Goal: Task Accomplishment & Management: Manage account settings

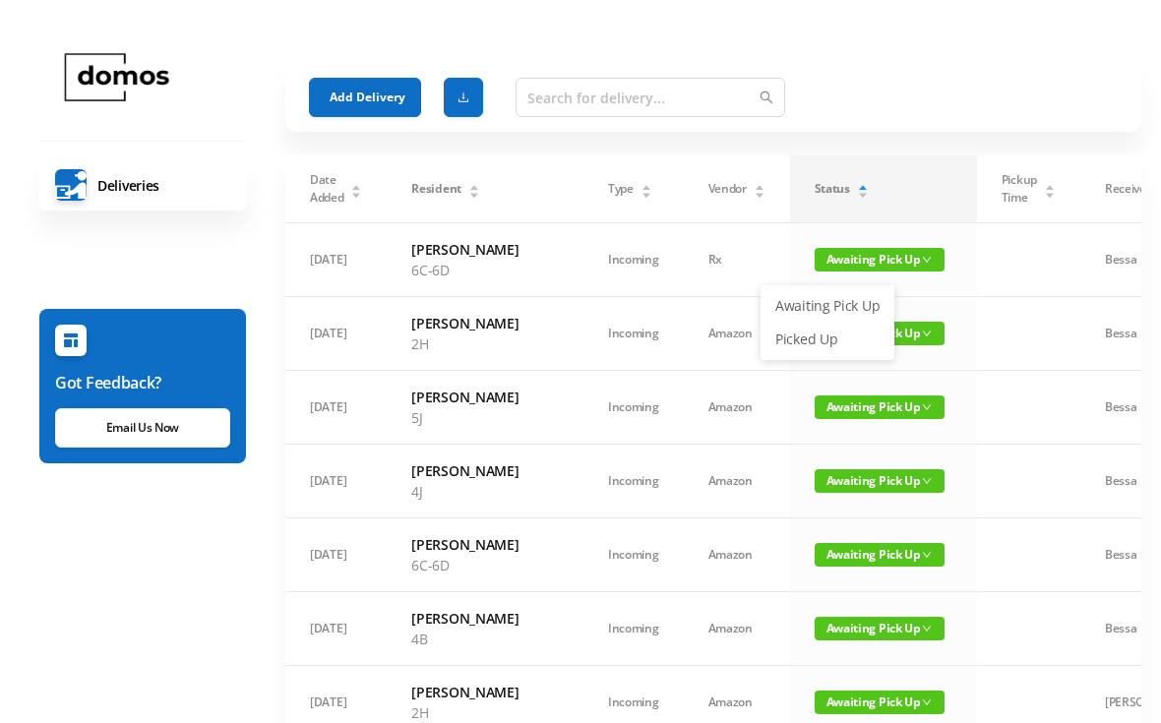
click at [825, 339] on link "Picked Up" at bounding box center [827, 339] width 128 height 31
click at [844, 268] on span "Awaiting Pick Up" at bounding box center [880, 260] width 130 height 24
click at [828, 350] on link "Picked Up" at bounding box center [827, 339] width 128 height 31
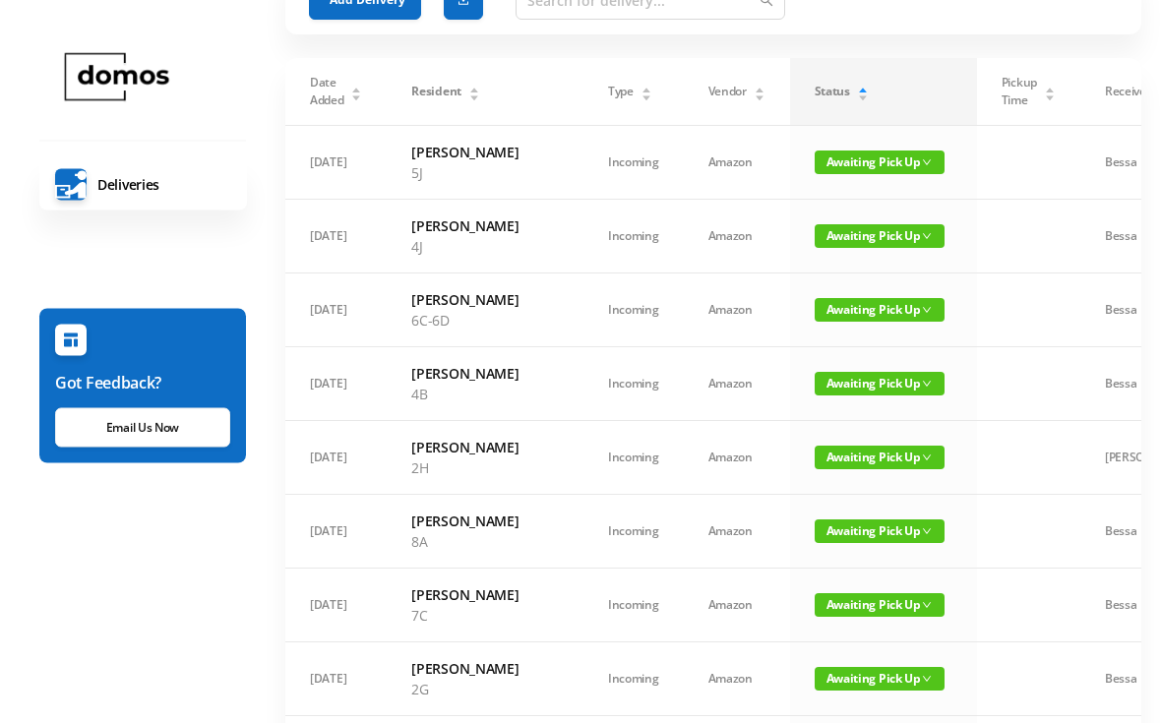
scroll to position [97, 0]
click at [830, 469] on span "Awaiting Pick Up" at bounding box center [880, 458] width 130 height 24
click at [840, 602] on link "Picked Up" at bounding box center [827, 598] width 128 height 31
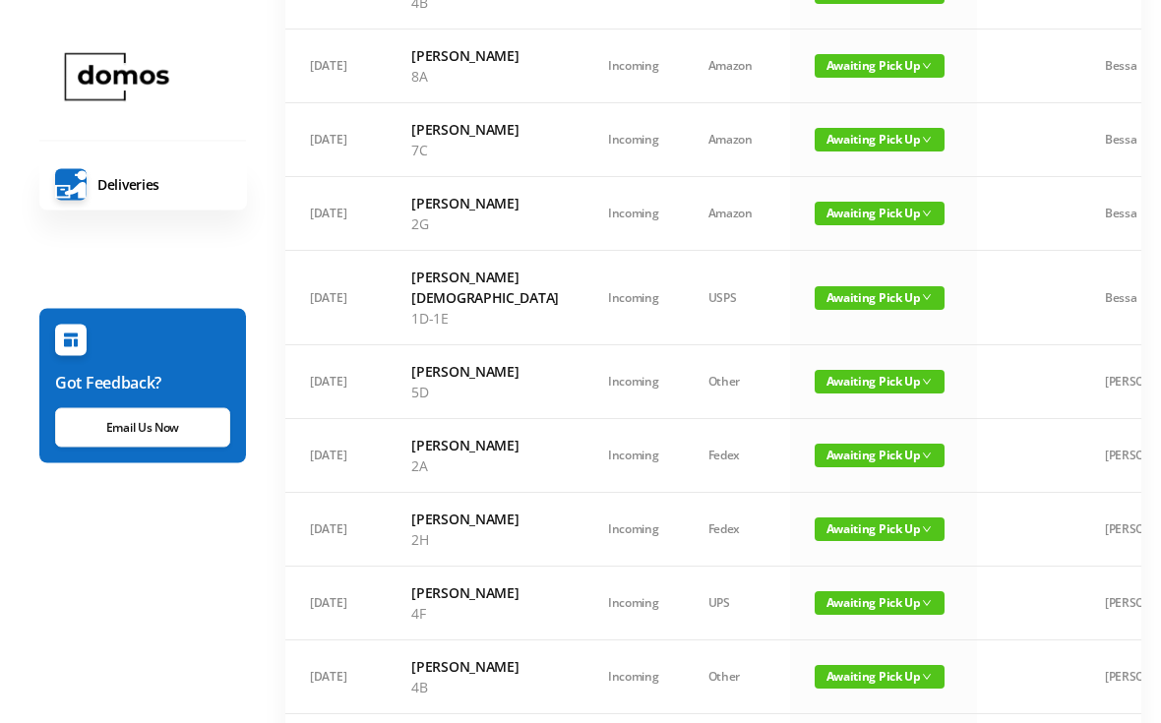
scroll to position [504, 0]
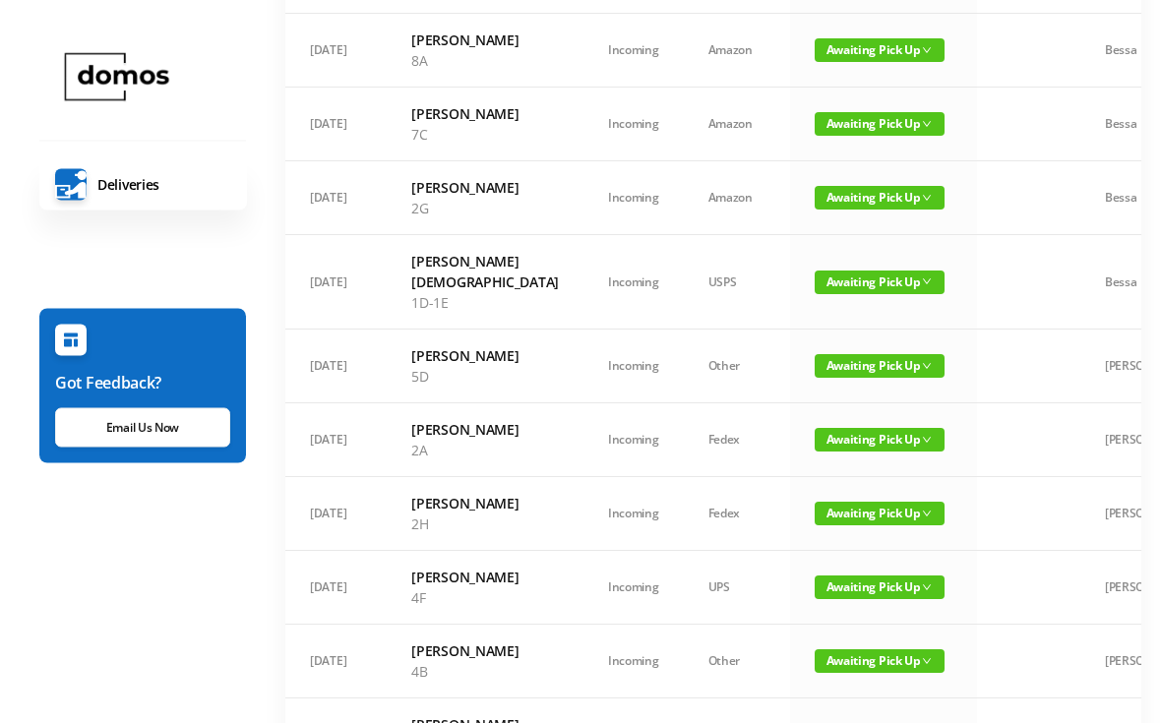
click at [995, 331] on td at bounding box center [1028, 283] width 103 height 94
click at [859, 552] on td "Awaiting Pick Up" at bounding box center [883, 515] width 187 height 74
click at [859, 525] on span "Awaiting Pick Up" at bounding box center [880, 514] width 130 height 24
click at [839, 697] on link "Picked Up" at bounding box center [827, 696] width 128 height 31
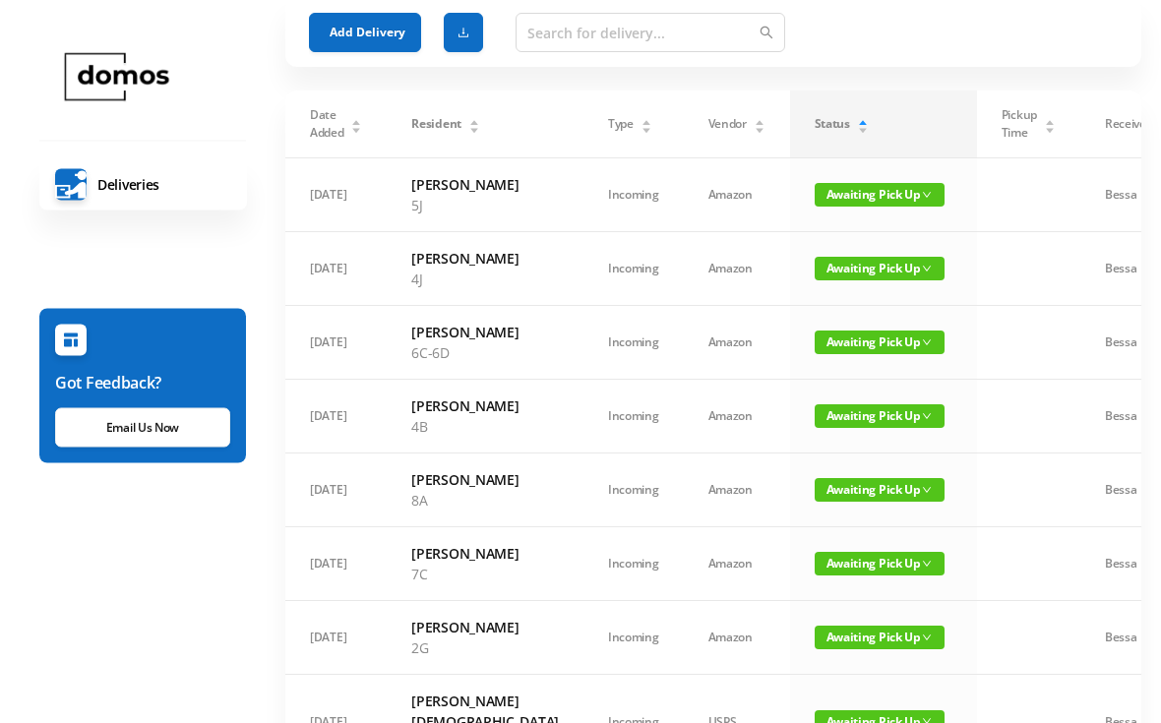
scroll to position [0, 0]
